Goal: Transaction & Acquisition: Book appointment/travel/reservation

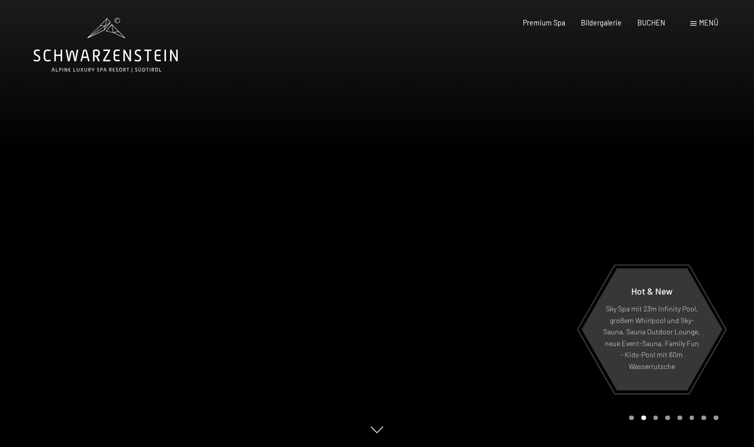
click at [701, 22] on span "Menü" at bounding box center [708, 22] width 19 height 9
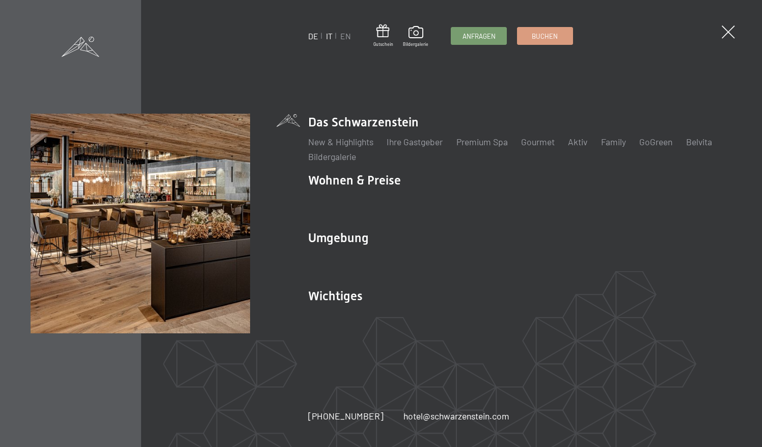
click at [329, 37] on link "IT" at bounding box center [329, 36] width 7 height 10
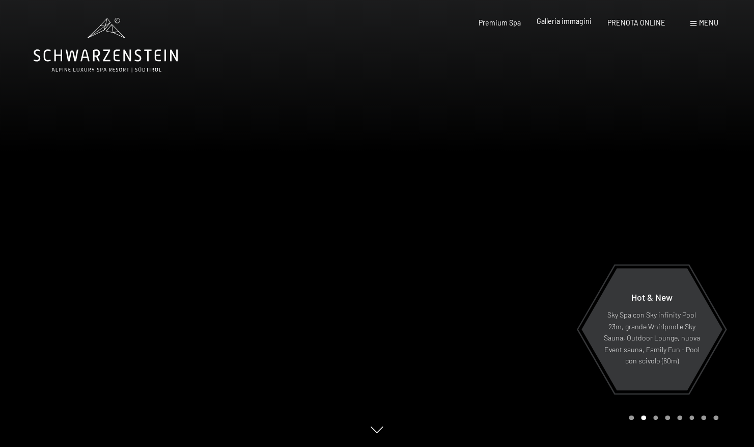
click at [573, 25] on span "Galleria immagini" at bounding box center [564, 21] width 55 height 9
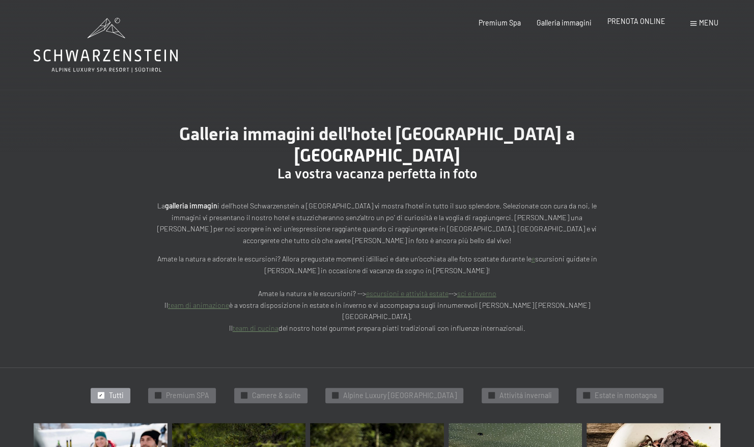
click at [615, 21] on span "PRENOTA ONLINE" at bounding box center [637, 21] width 58 height 9
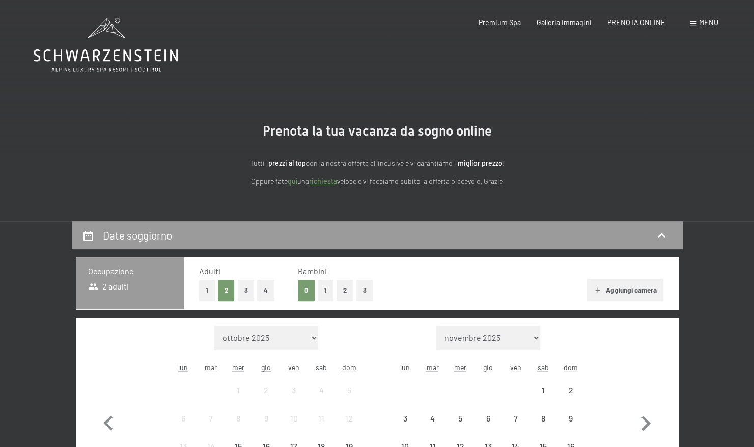
scroll to position [204, 0]
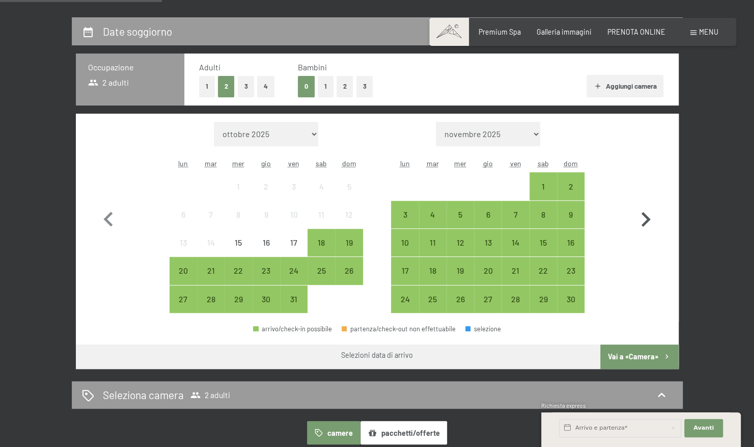
click at [642, 220] on icon "button" at bounding box center [646, 220] width 30 height 30
select select "2025-11-01"
select select "2025-12-01"
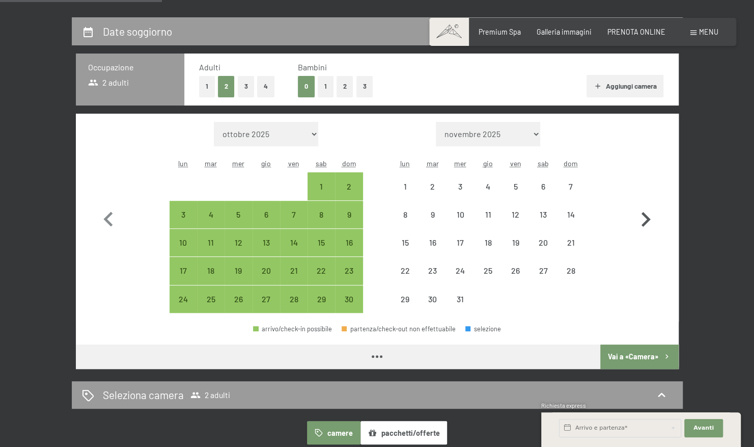
select select "2025-11-01"
select select "2025-12-01"
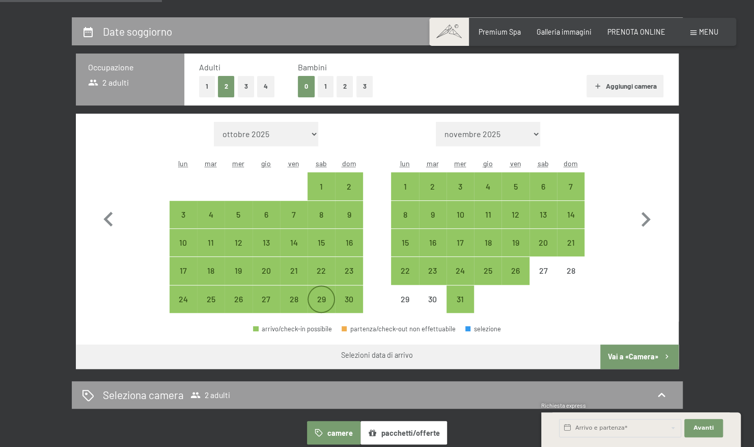
click at [319, 306] on div "29" at bounding box center [321, 307] width 25 height 25
select select "2025-11-01"
select select "2025-12-01"
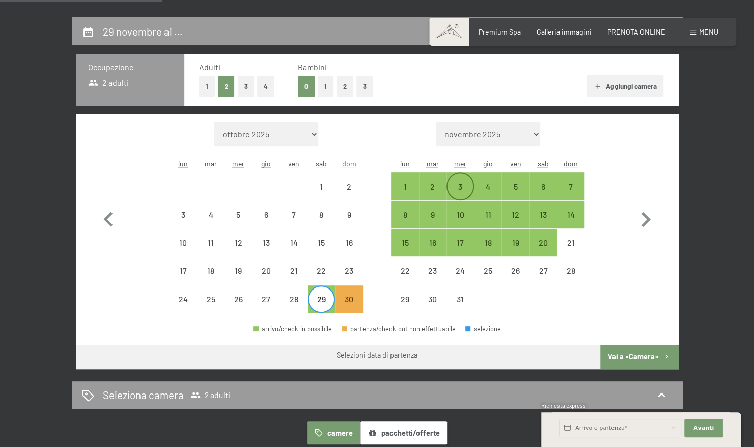
click at [454, 190] on div "3" at bounding box center [460, 194] width 25 height 25
select select "2025-11-01"
select select "2025-12-01"
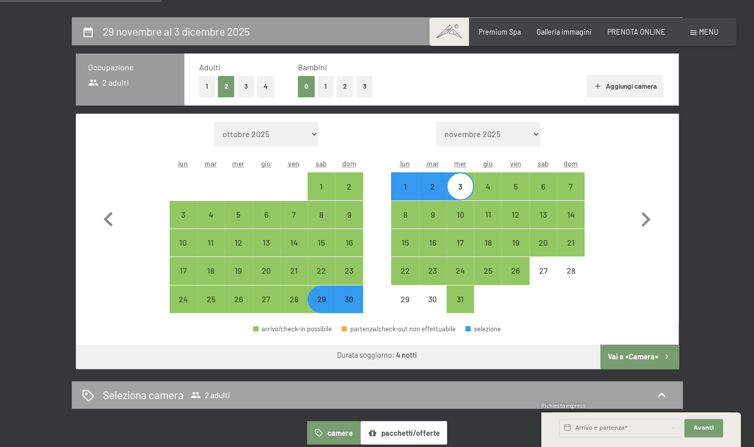
click at [629, 357] on button "Vai a «Camera»" at bounding box center [640, 356] width 78 height 24
select select "2025-11-01"
select select "2025-12-01"
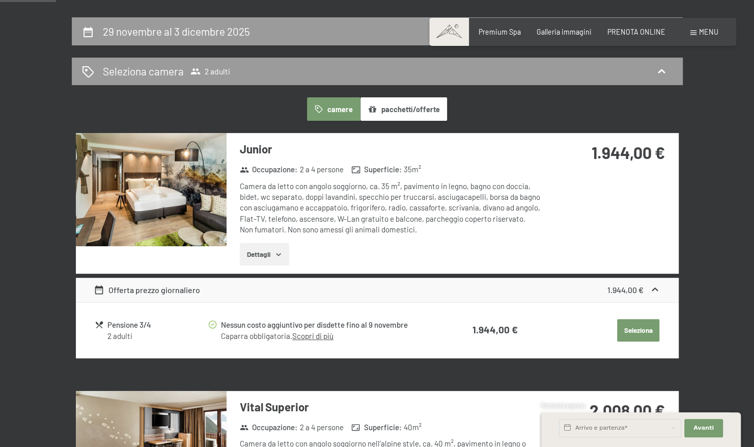
scroll to position [221, 0]
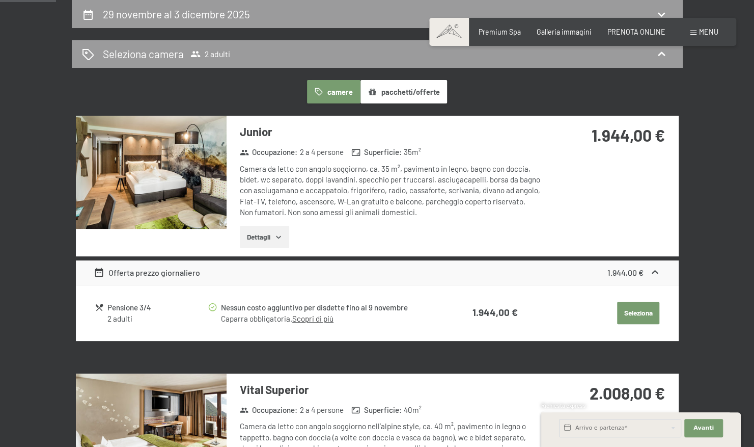
click at [165, 159] on img at bounding box center [151, 172] width 151 height 113
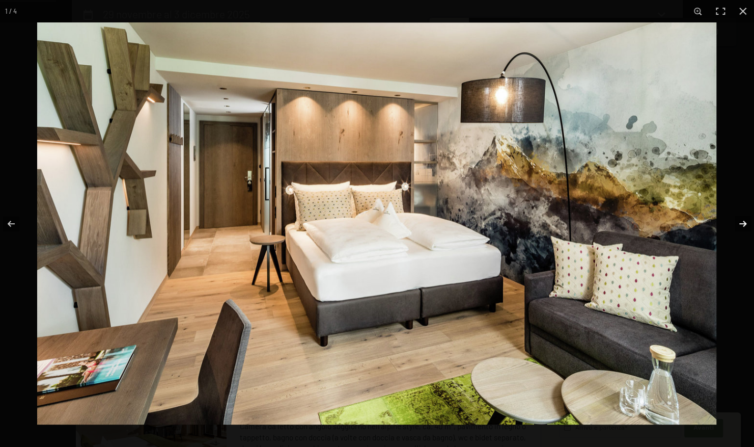
click at [740, 223] on button "button" at bounding box center [737, 223] width 36 height 51
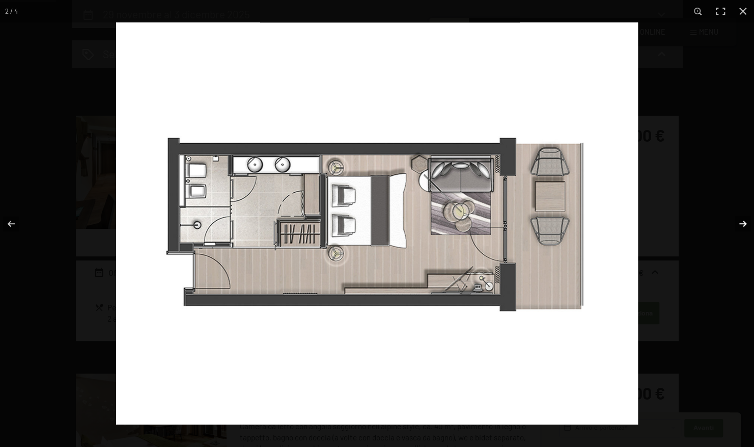
click at [740, 223] on button "button" at bounding box center [737, 223] width 36 height 51
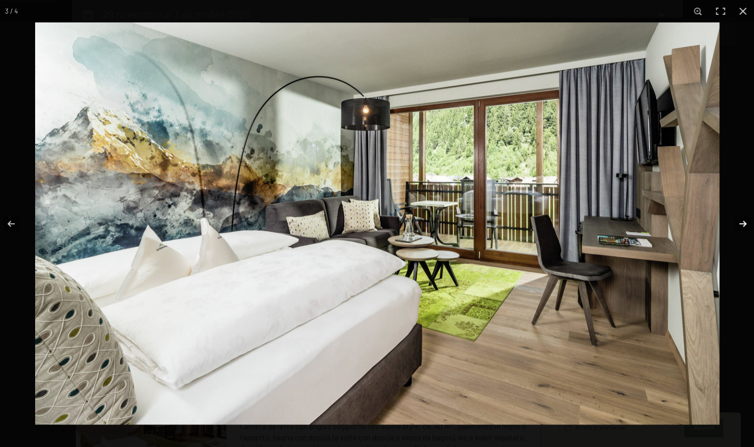
click at [740, 223] on button "button" at bounding box center [737, 223] width 36 height 51
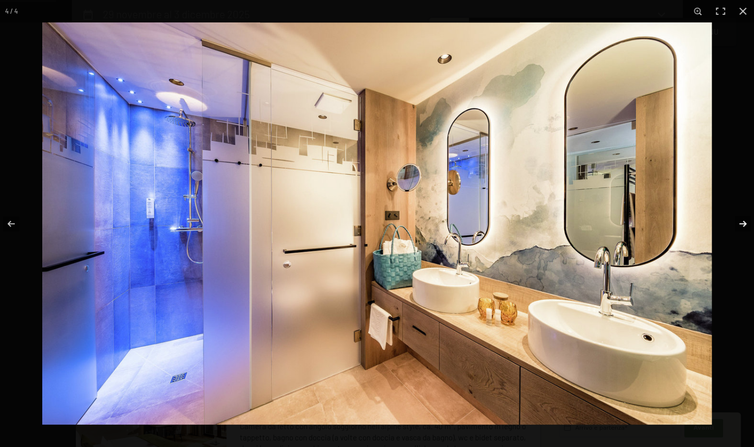
click at [740, 223] on button "button" at bounding box center [737, 223] width 36 height 51
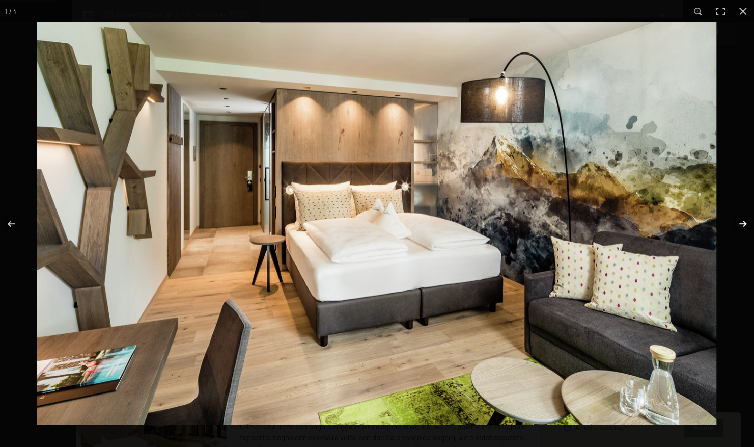
click at [740, 223] on button "button" at bounding box center [737, 223] width 36 height 51
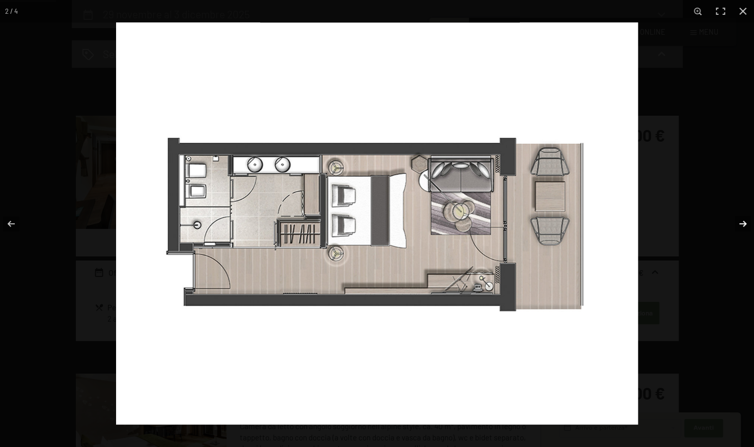
click at [740, 223] on button "button" at bounding box center [737, 223] width 36 height 51
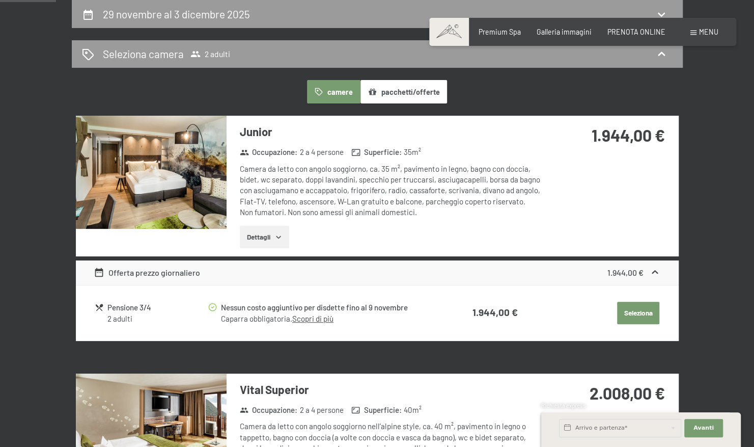
click at [0, 0] on button "button" at bounding box center [0, 0] width 0 height 0
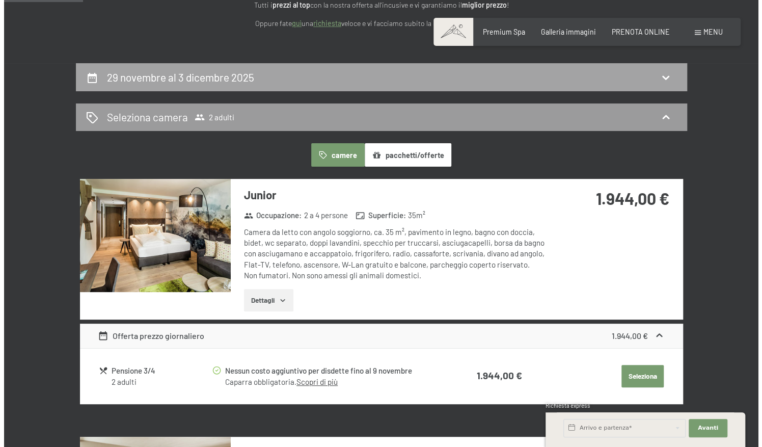
scroll to position [119, 0]
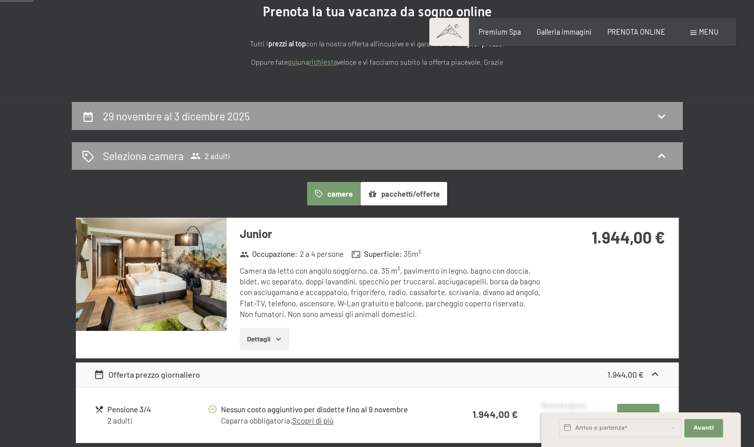
click at [717, 35] on span "Menu" at bounding box center [708, 32] width 19 height 9
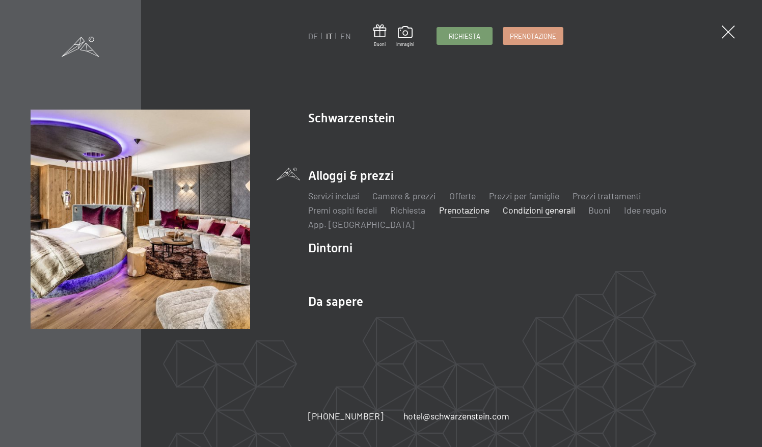
click at [550, 213] on link "Condizioni generali" at bounding box center [539, 209] width 72 height 11
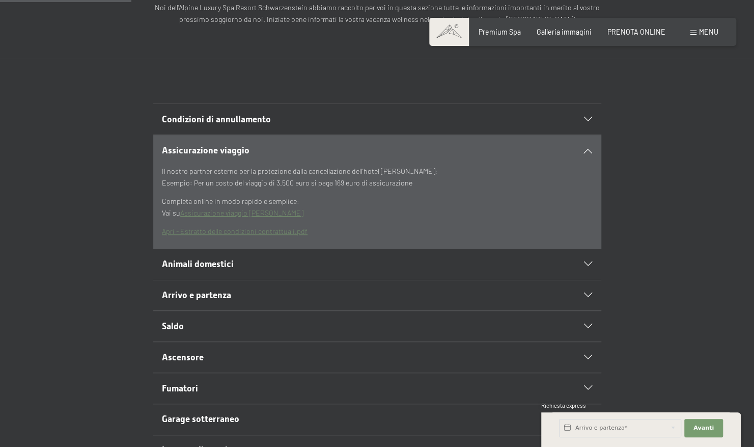
scroll to position [255, 0]
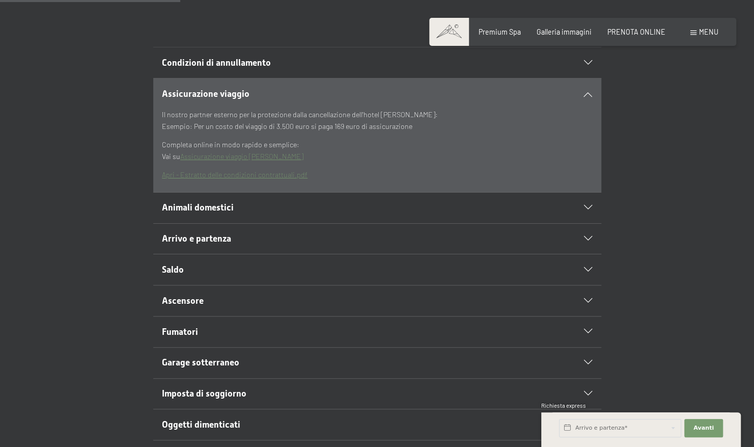
click at [212, 204] on span "Animali domestici" at bounding box center [198, 207] width 72 height 10
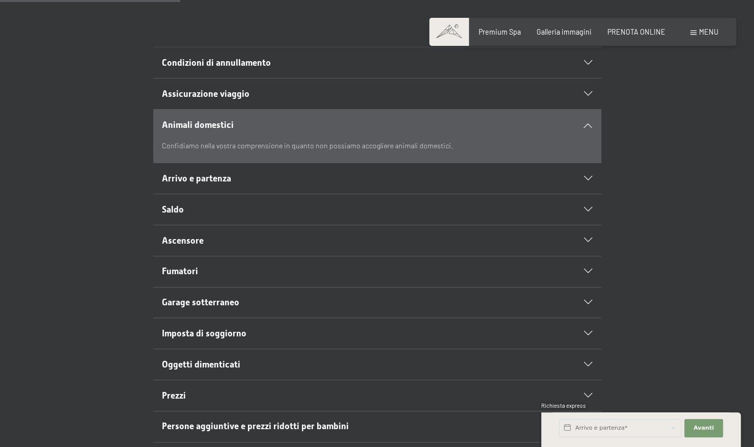
click at [729, 130] on div "Animali domestici Confidiamo nella vostra comprensione in quanto non possiamo a…" at bounding box center [377, 136] width 754 height 54
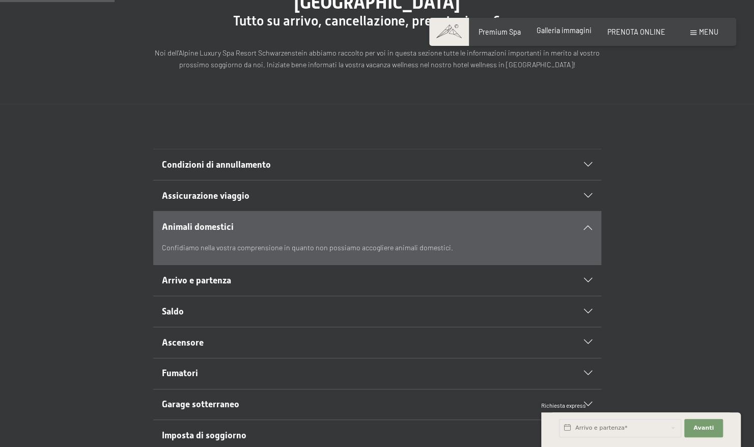
click at [553, 35] on div "Galleria immagini" at bounding box center [564, 30] width 55 height 10
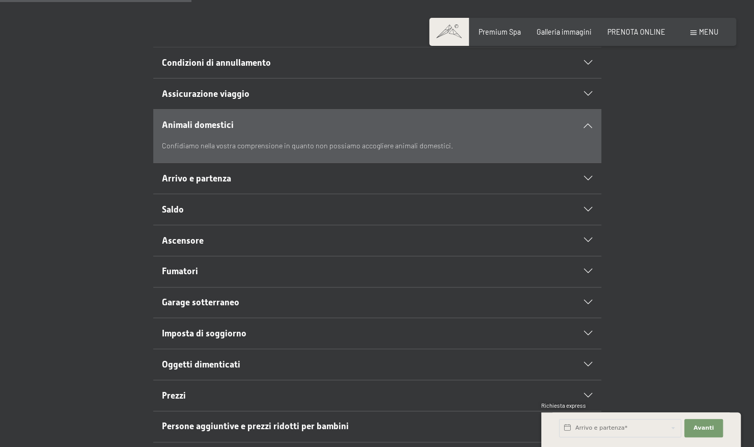
click at [206, 179] on span "Arrivo e partenza" at bounding box center [196, 178] width 69 height 10
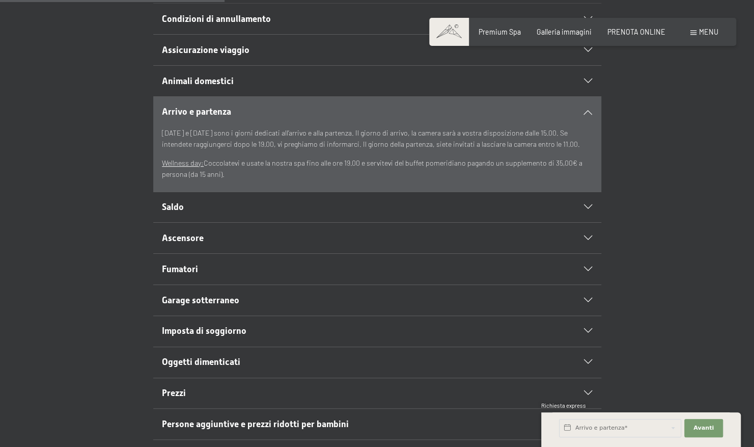
scroll to position [357, 0]
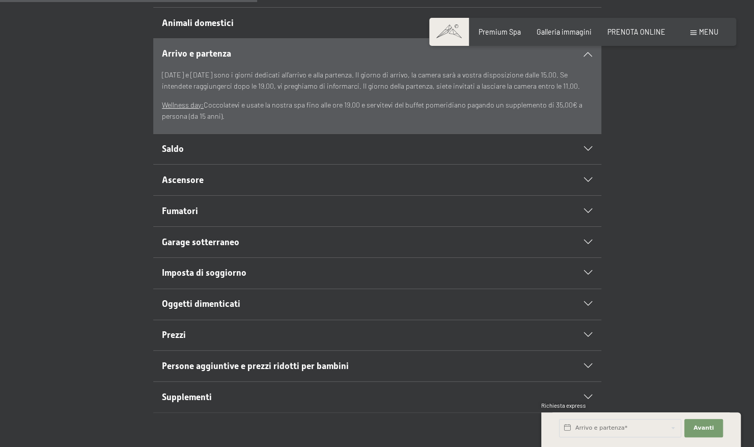
click at [175, 150] on span "Saldo" at bounding box center [173, 149] width 22 height 10
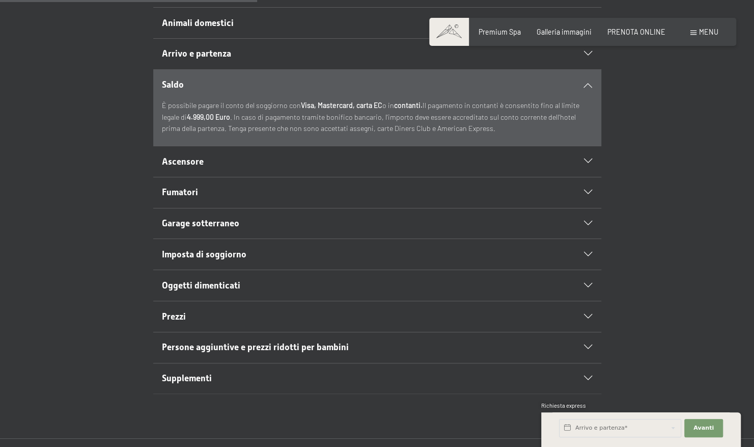
click at [181, 158] on span "Ascensore" at bounding box center [183, 161] width 42 height 10
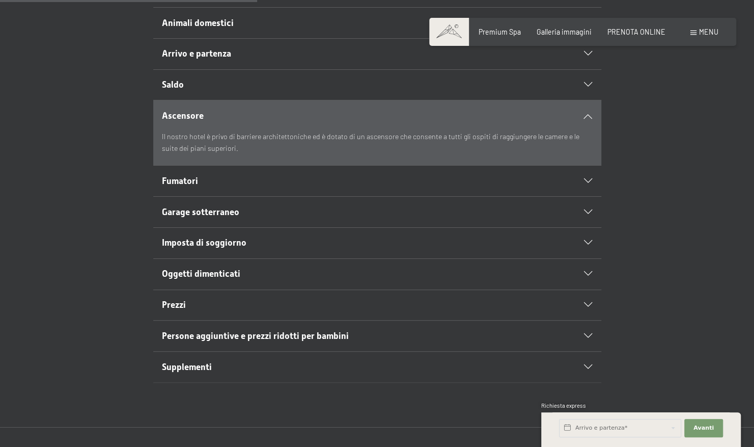
click at [191, 189] on div "Fumatori" at bounding box center [377, 181] width 430 height 31
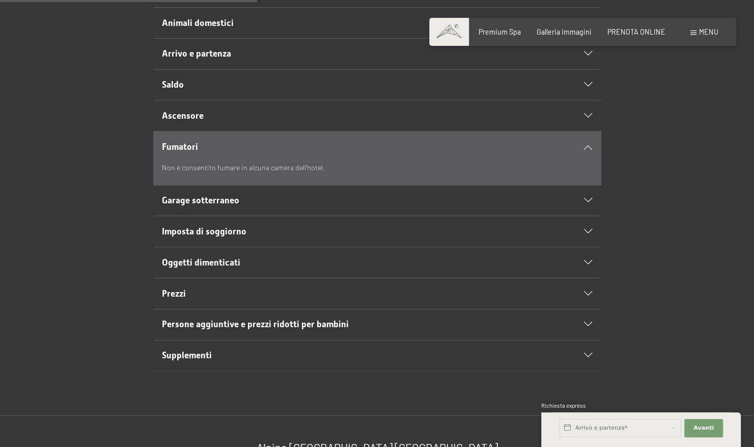
click at [209, 261] on span "Oggetti dimenticati" at bounding box center [201, 262] width 78 height 10
